Goal: Information Seeking & Learning: Learn about a topic

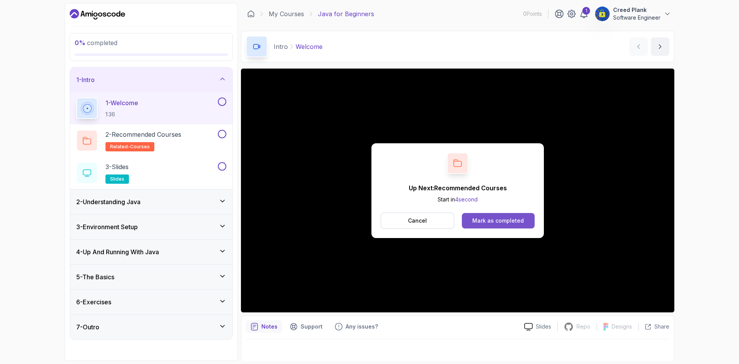
click at [518, 217] on div "Mark as completed" at bounding box center [498, 221] width 52 height 8
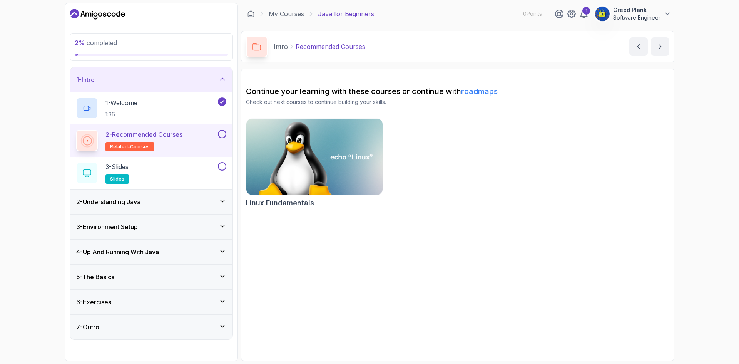
click at [166, 138] on p "2 - Recommended Courses" at bounding box center [143, 134] width 77 height 9
click at [169, 201] on div "2 - Understanding Java" at bounding box center [151, 201] width 150 height 9
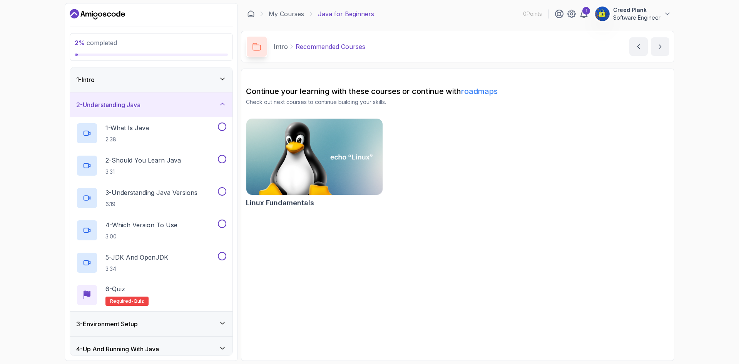
click at [184, 106] on div "2 - Understanding Java" at bounding box center [151, 104] width 150 height 9
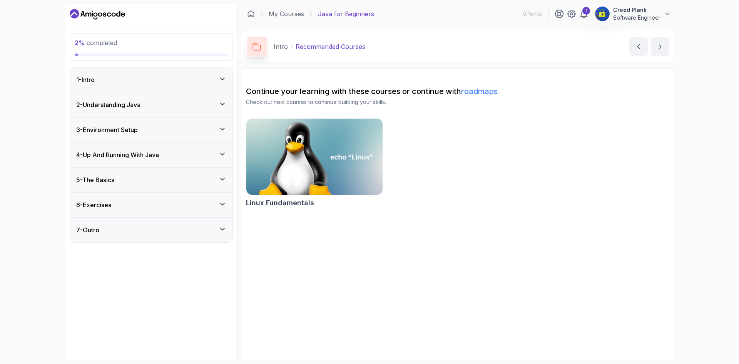
click at [186, 69] on div "1 - Intro" at bounding box center [151, 79] width 162 height 25
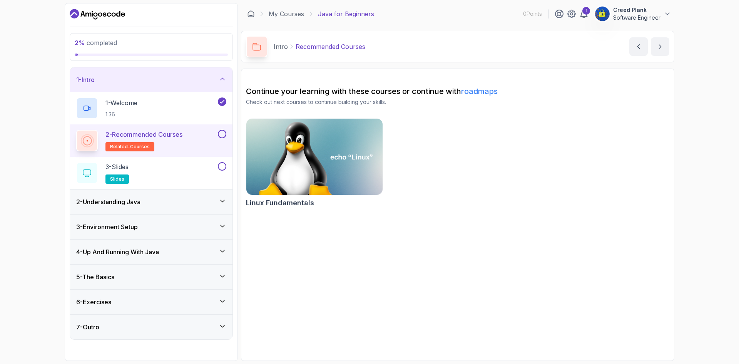
click at [150, 148] on p "related-courses" at bounding box center [129, 146] width 49 height 9
click at [276, 126] on img at bounding box center [314, 157] width 143 height 80
click at [663, 55] on button "next content" at bounding box center [660, 46] width 18 height 18
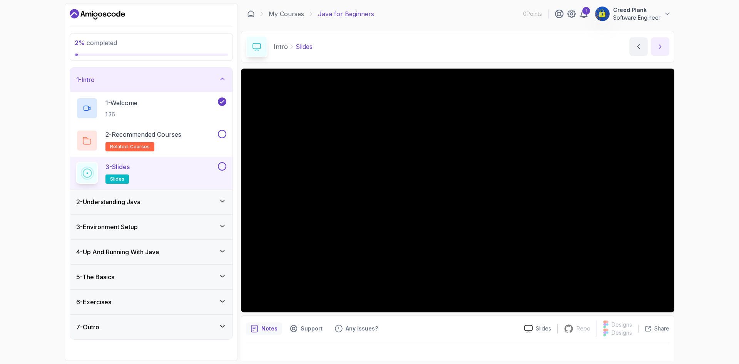
click at [662, 48] on icon "next content" at bounding box center [660, 47] width 8 height 8
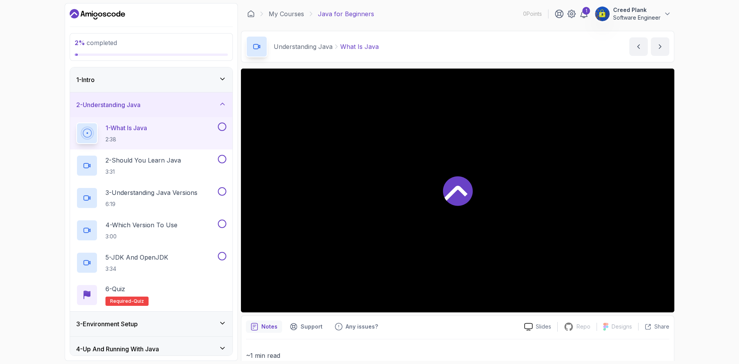
click at [156, 73] on div "1 - Intro" at bounding box center [151, 79] width 162 height 25
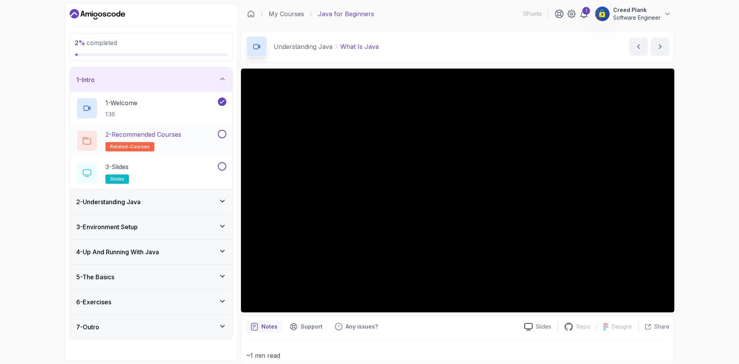
click at [187, 137] on div "2 - Recommended Courses related-courses" at bounding box center [146, 141] width 140 height 22
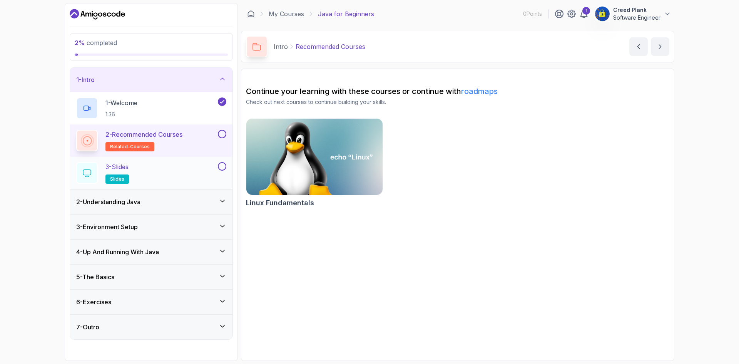
click at [167, 171] on div "3 - Slides slides" at bounding box center [146, 173] width 140 height 22
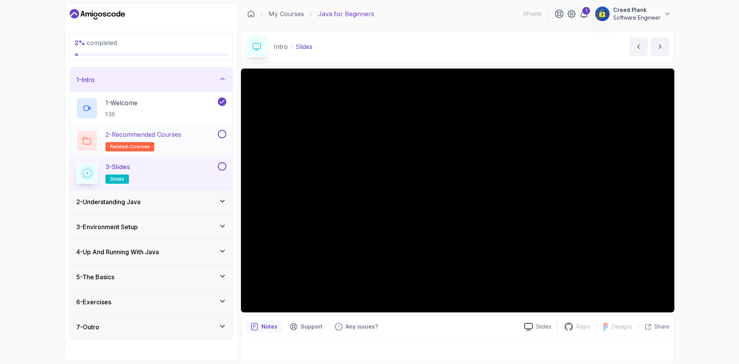
click at [153, 137] on p "2 - Recommended Courses" at bounding box center [143, 134] width 76 height 9
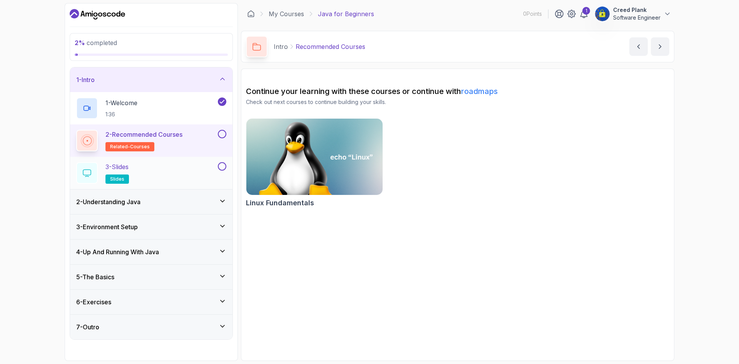
click at [151, 169] on div "3 - Slides slides" at bounding box center [146, 173] width 140 height 22
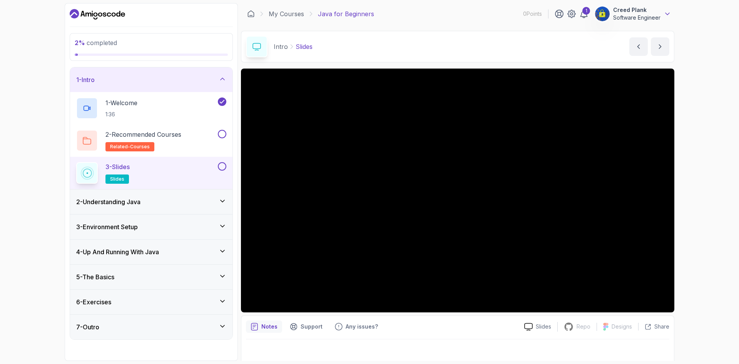
click at [664, 13] on icon at bounding box center [668, 14] width 8 height 8
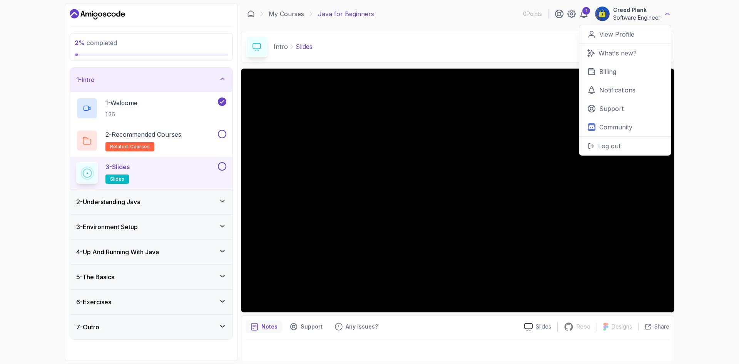
click at [664, 13] on icon at bounding box center [668, 14] width 8 height 8
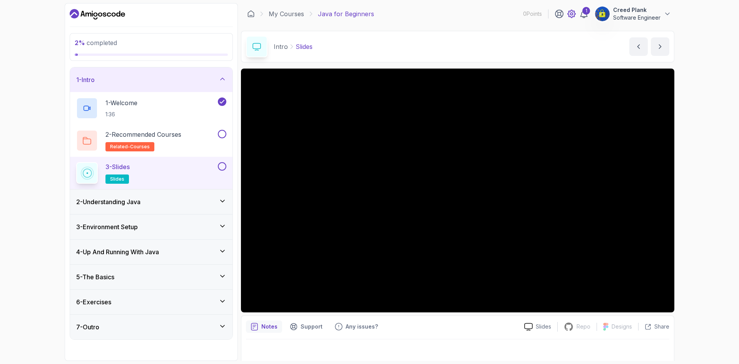
click at [572, 15] on icon at bounding box center [571, 13] width 9 height 9
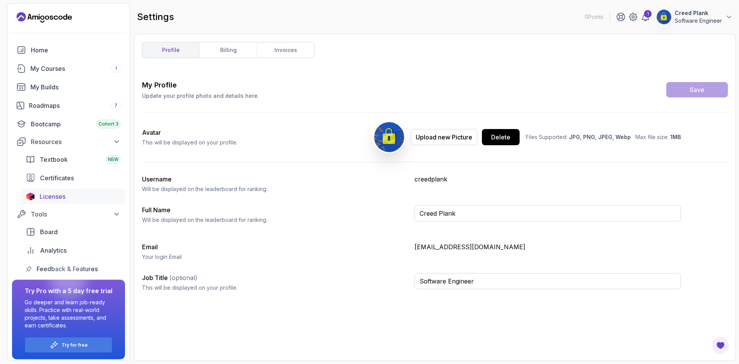
click at [45, 201] on link "Licenses" at bounding box center [73, 196] width 104 height 15
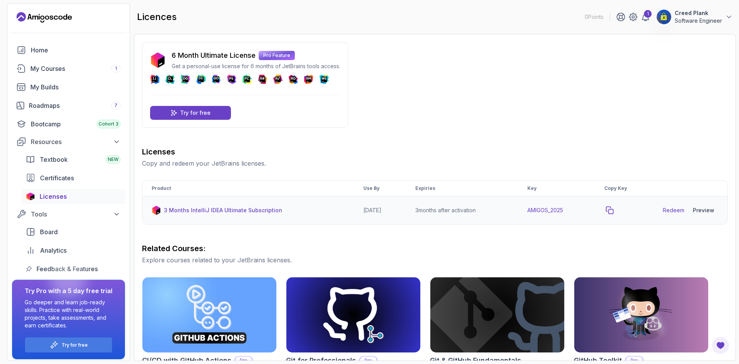
click at [613, 210] on icon "copy-button" at bounding box center [610, 210] width 8 height 8
click at [676, 208] on link "Redeem" at bounding box center [674, 210] width 22 height 8
